Goal: Task Accomplishment & Management: Manage account settings

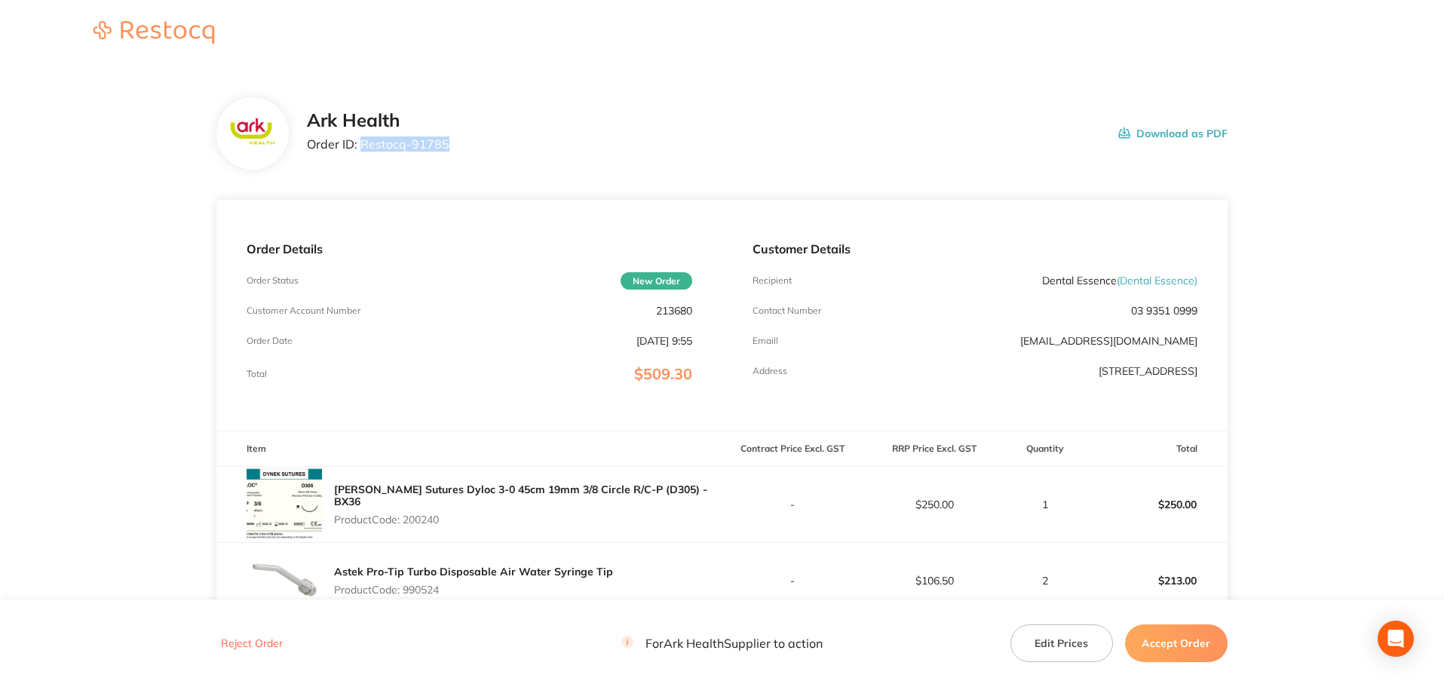
drag, startPoint x: 441, startPoint y: 149, endPoint x: 363, endPoint y: 155, distance: 77.8
click at [363, 155] on div "Ark Health Order ID: Restocq- 91785 Download as PDF" at bounding box center [767, 133] width 921 height 47
copy p "Restocq- 91785"
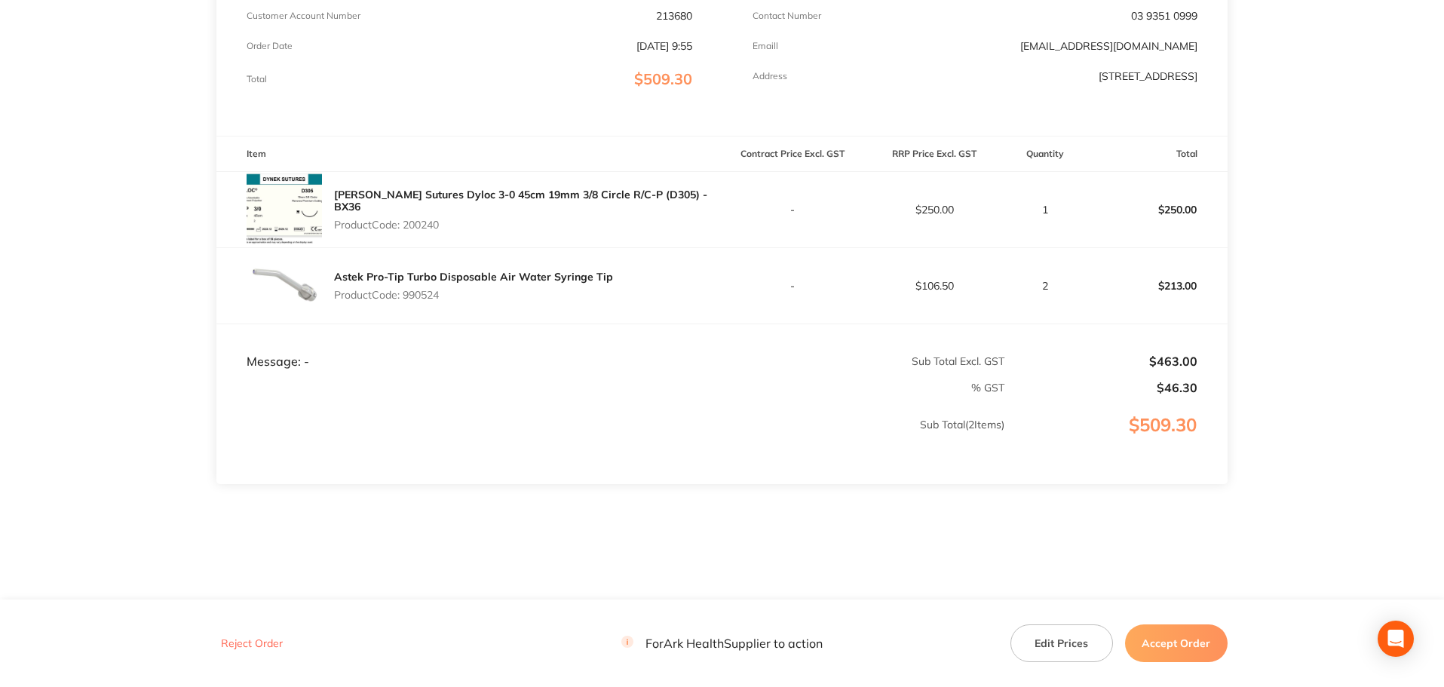
scroll to position [300, 0]
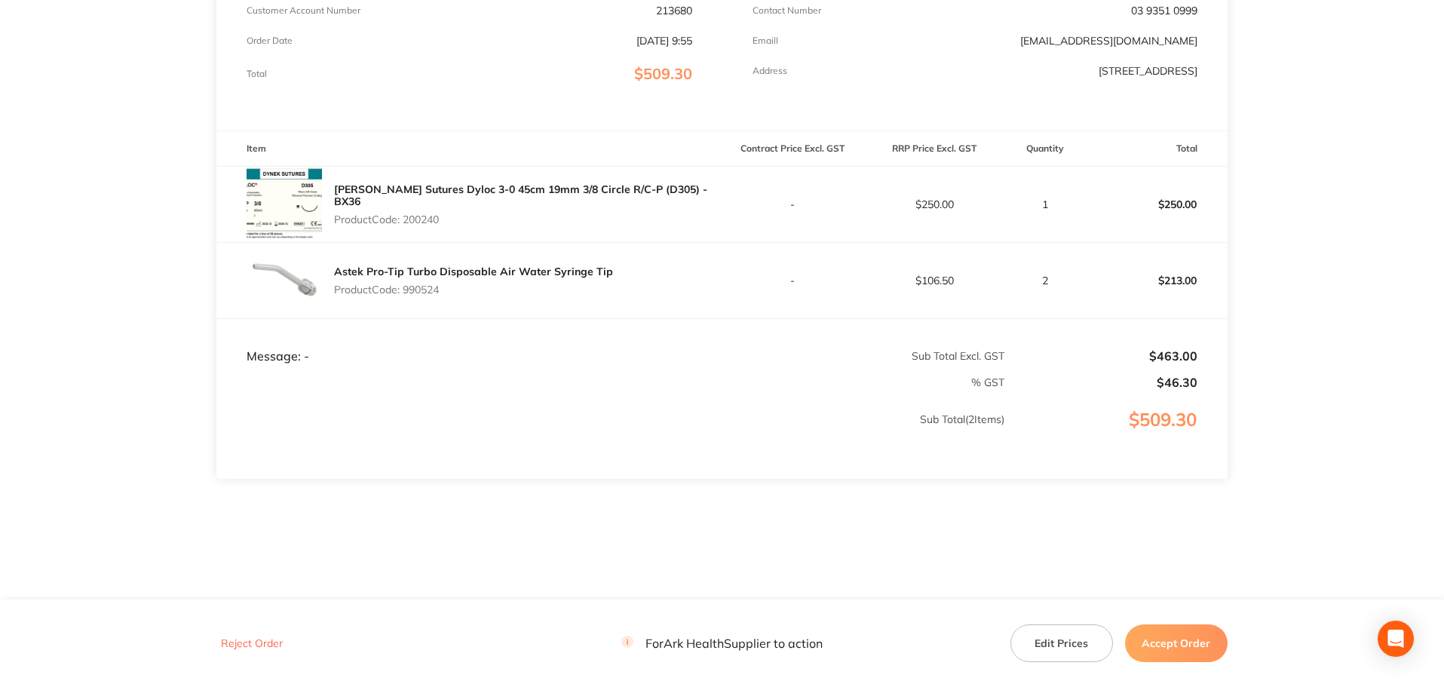
click at [1175, 650] on button "Accept Order" at bounding box center [1176, 643] width 103 height 38
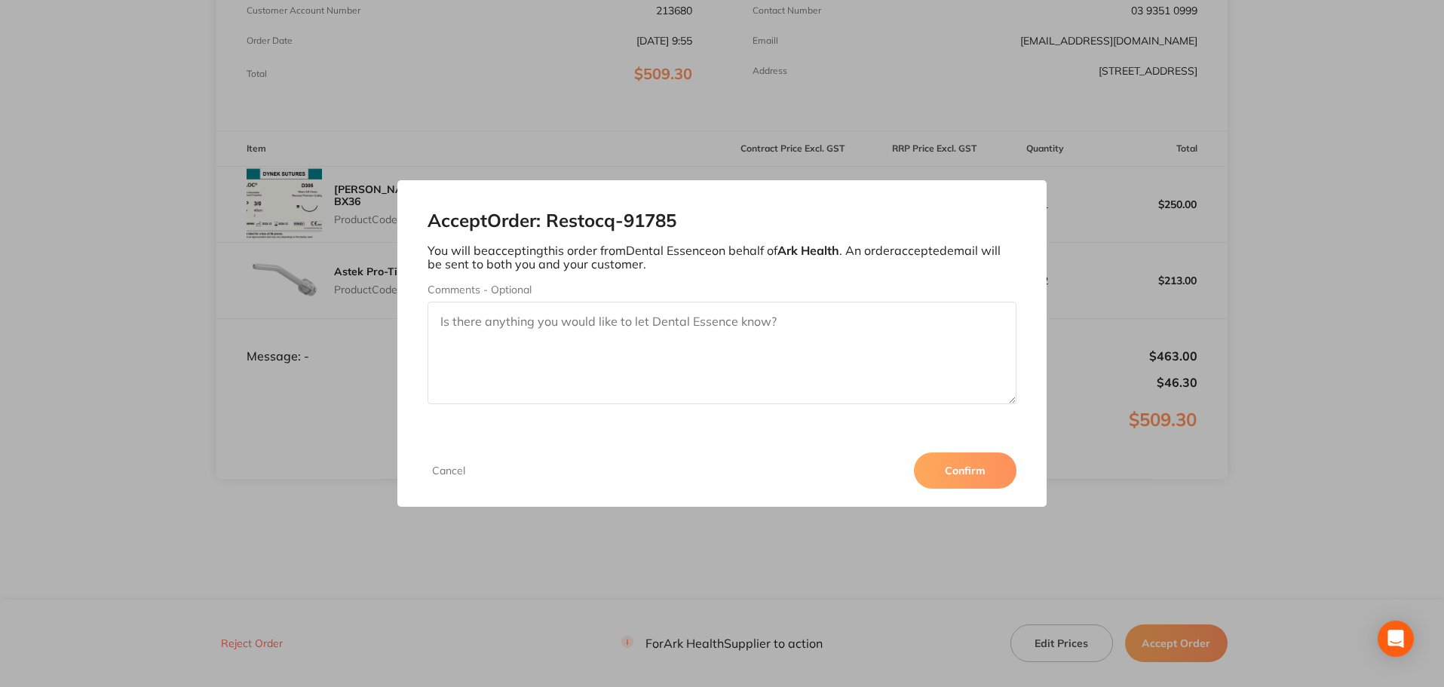
click at [980, 473] on button "Confirm" at bounding box center [965, 470] width 103 height 36
click at [1118, 507] on div "Accept Order: Restocq- 91785 You will be accepting this order from Dental Essen…" at bounding box center [722, 343] width 1444 height 687
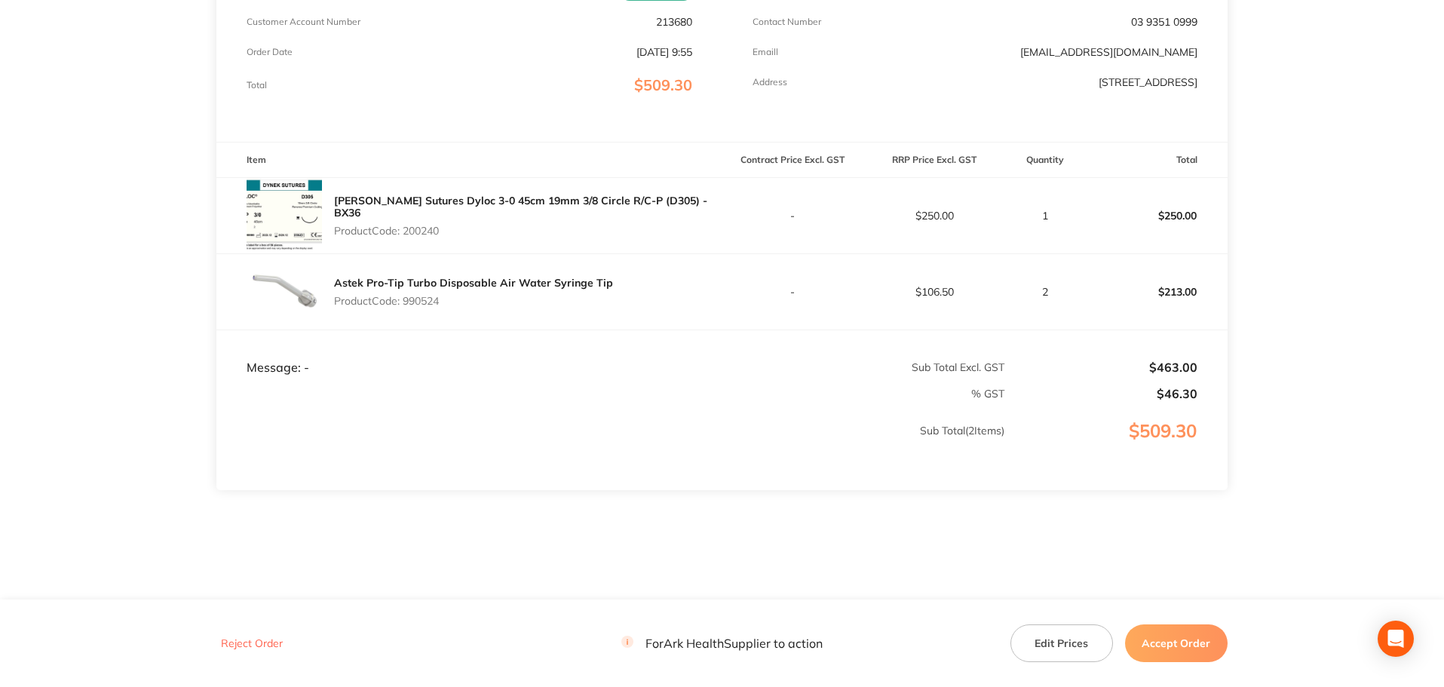
scroll to position [300, 0]
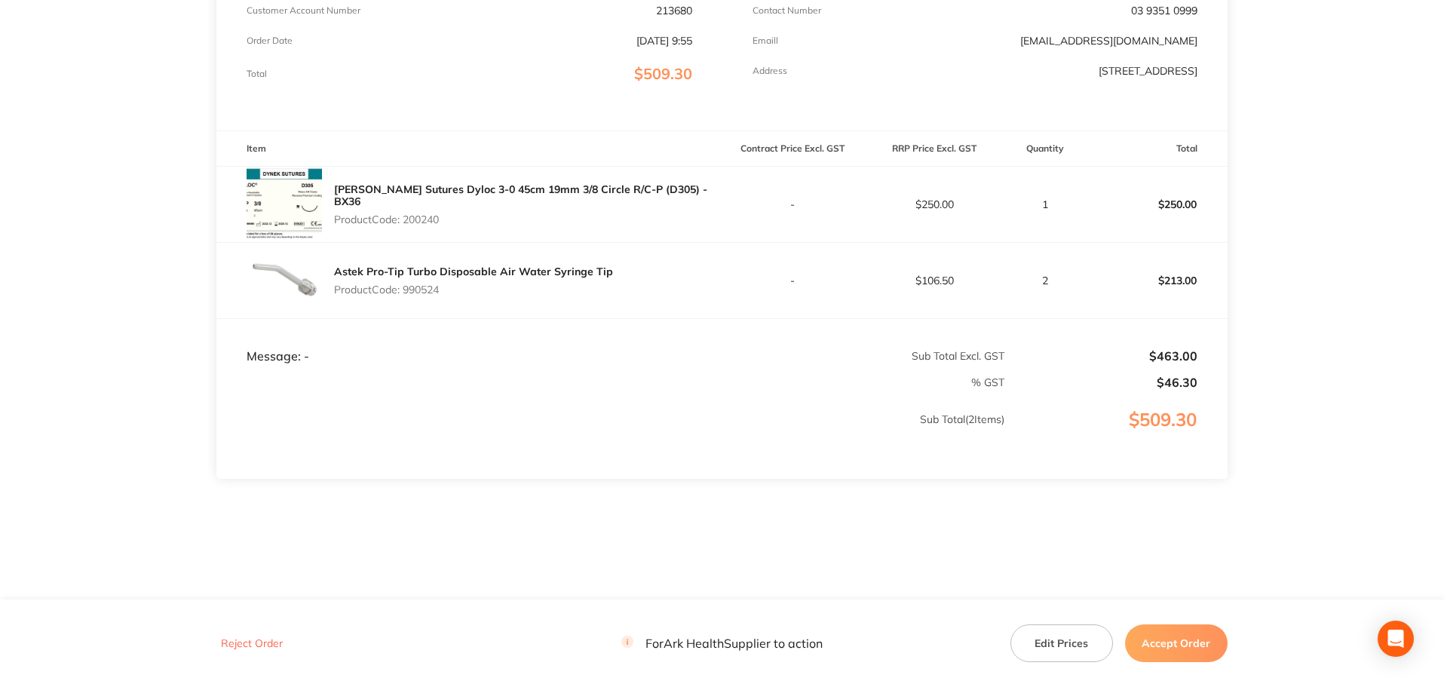
drag, startPoint x: 1184, startPoint y: 648, endPoint x: 1179, endPoint y: 642, distance: 8.2
click at [1184, 648] on button "Accept Order" at bounding box center [1176, 643] width 103 height 38
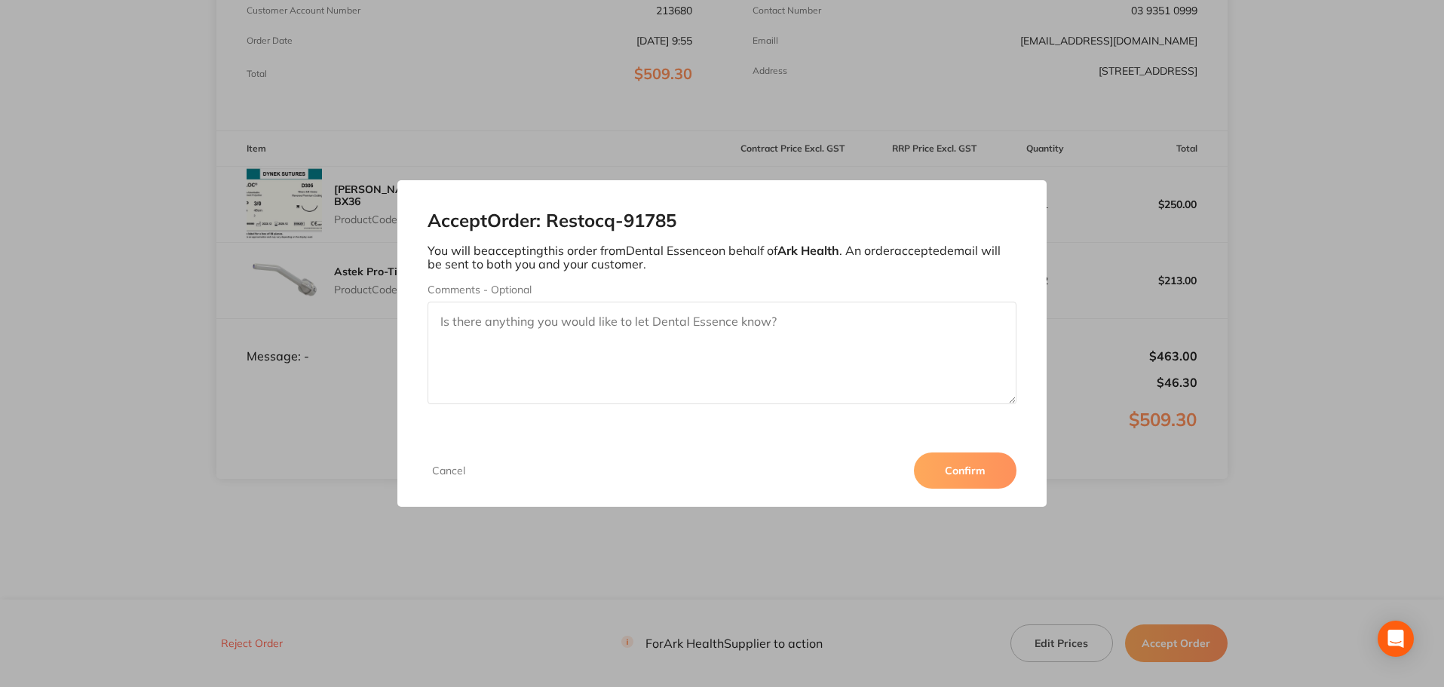
click at [959, 474] on button "Confirm" at bounding box center [965, 470] width 103 height 36
